Goal: Task Accomplishment & Management: Complete application form

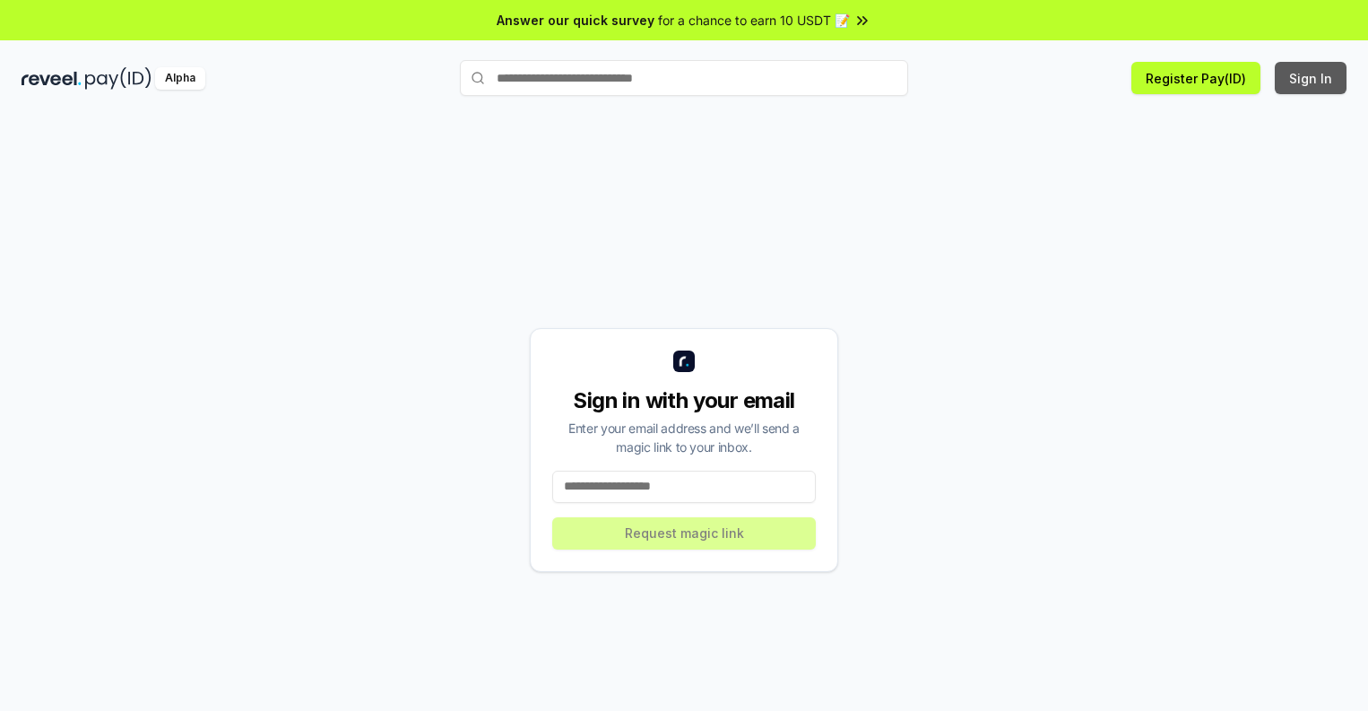
click at [1311, 78] on button "Sign In" at bounding box center [1310, 78] width 72 height 32
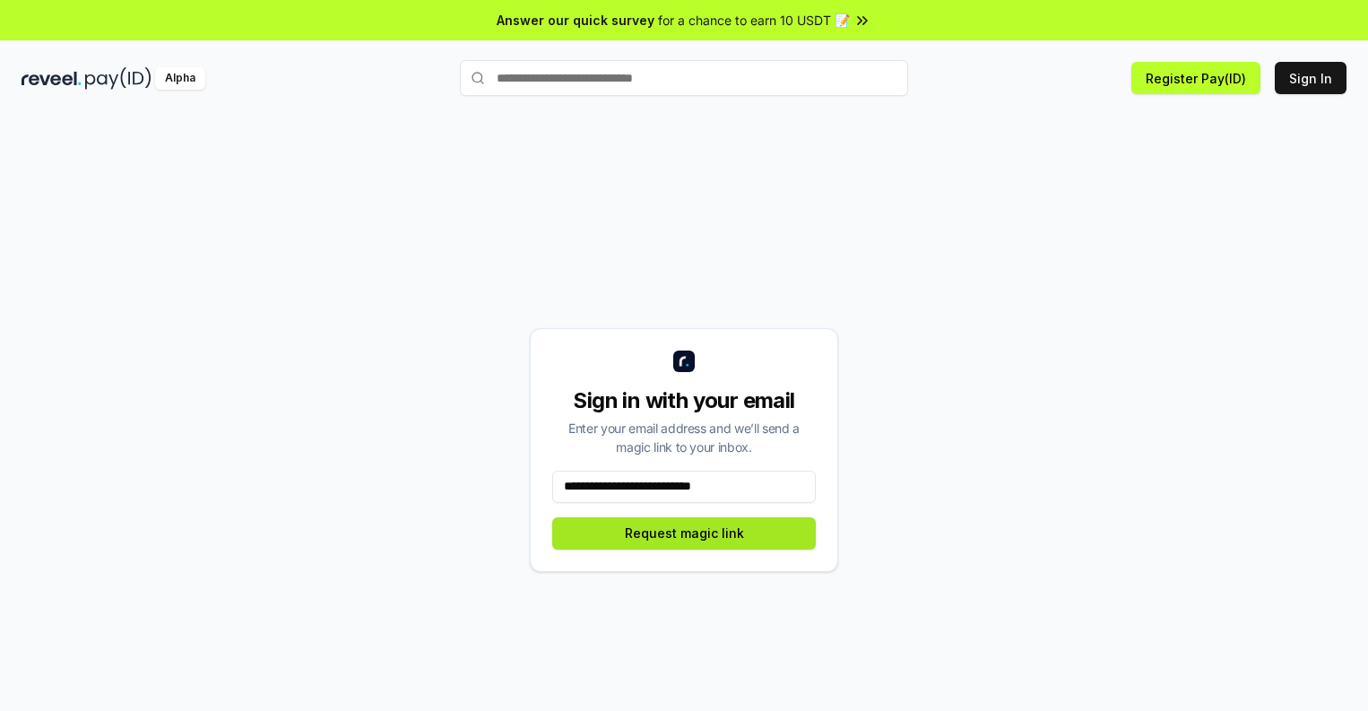
type input "**********"
click at [684, 532] on button "Request magic link" at bounding box center [683, 533] width 263 height 32
